Goal: Information Seeking & Learning: Learn about a topic

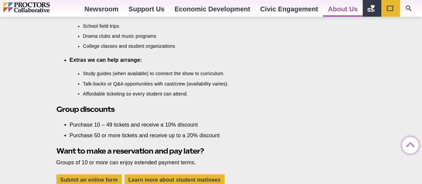
scroll to position [636, 0]
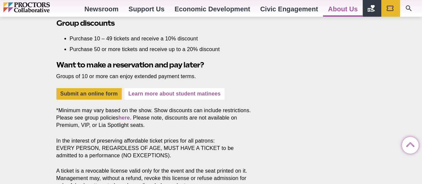
click at [187, 95] on link "Learn more about student matinees" at bounding box center [175, 94] width 100 height 12
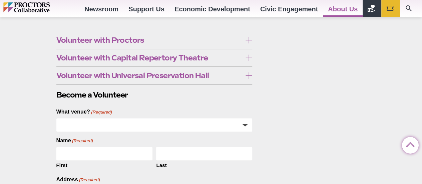
scroll to position [291, 0]
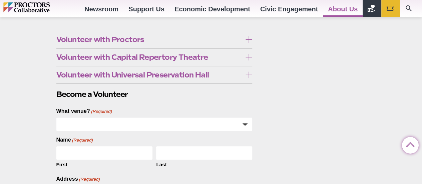
click at [182, 37] on span "Volunteer with Proctors" at bounding box center [149, 39] width 186 height 7
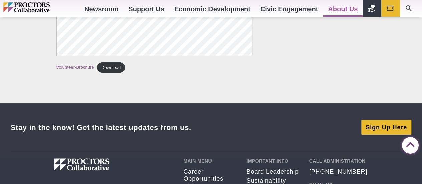
scroll to position [1216, 0]
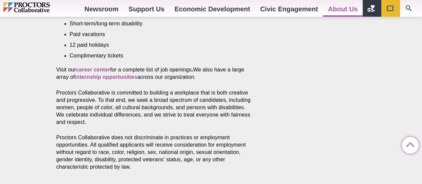
scroll to position [355, 0]
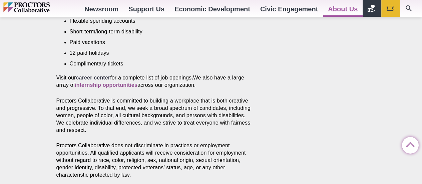
click at [89, 75] on strong "career center" at bounding box center [93, 78] width 34 height 6
click at [254, 128] on section "Consider joining our mission-driven organization Proctors Collaborative is a re…" at bounding box center [156, 56] width 210 height 324
click at [96, 74] on p "Visit our career center for a complete list of job openings . We also have a la…" at bounding box center [154, 81] width 196 height 15
click at [96, 75] on strong "career center" at bounding box center [93, 78] width 34 height 6
